Goal: Transaction & Acquisition: Purchase product/service

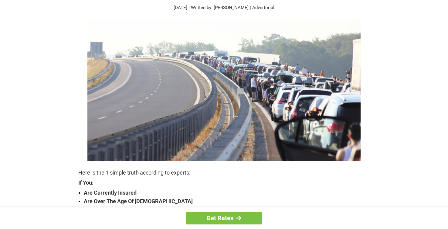
scroll to position [67, 0]
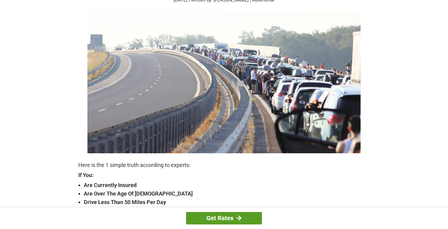
click at [223, 216] on link "Get Rates" at bounding box center [224, 218] width 76 height 12
